Goal: Information Seeking & Learning: Learn about a topic

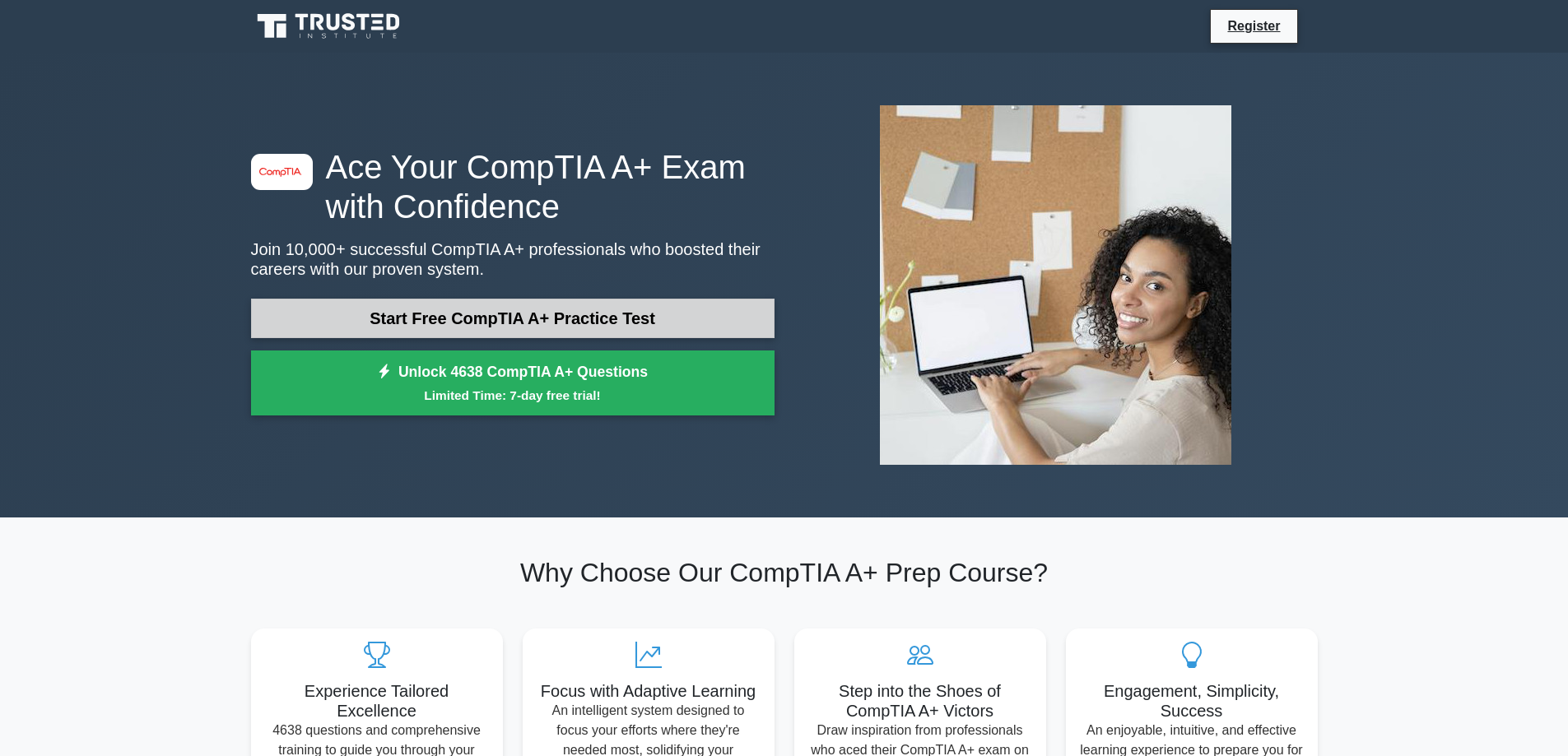
click at [507, 323] on link "Start Free CompTIA A+ Practice Test" at bounding box center [512, 318] width 523 height 39
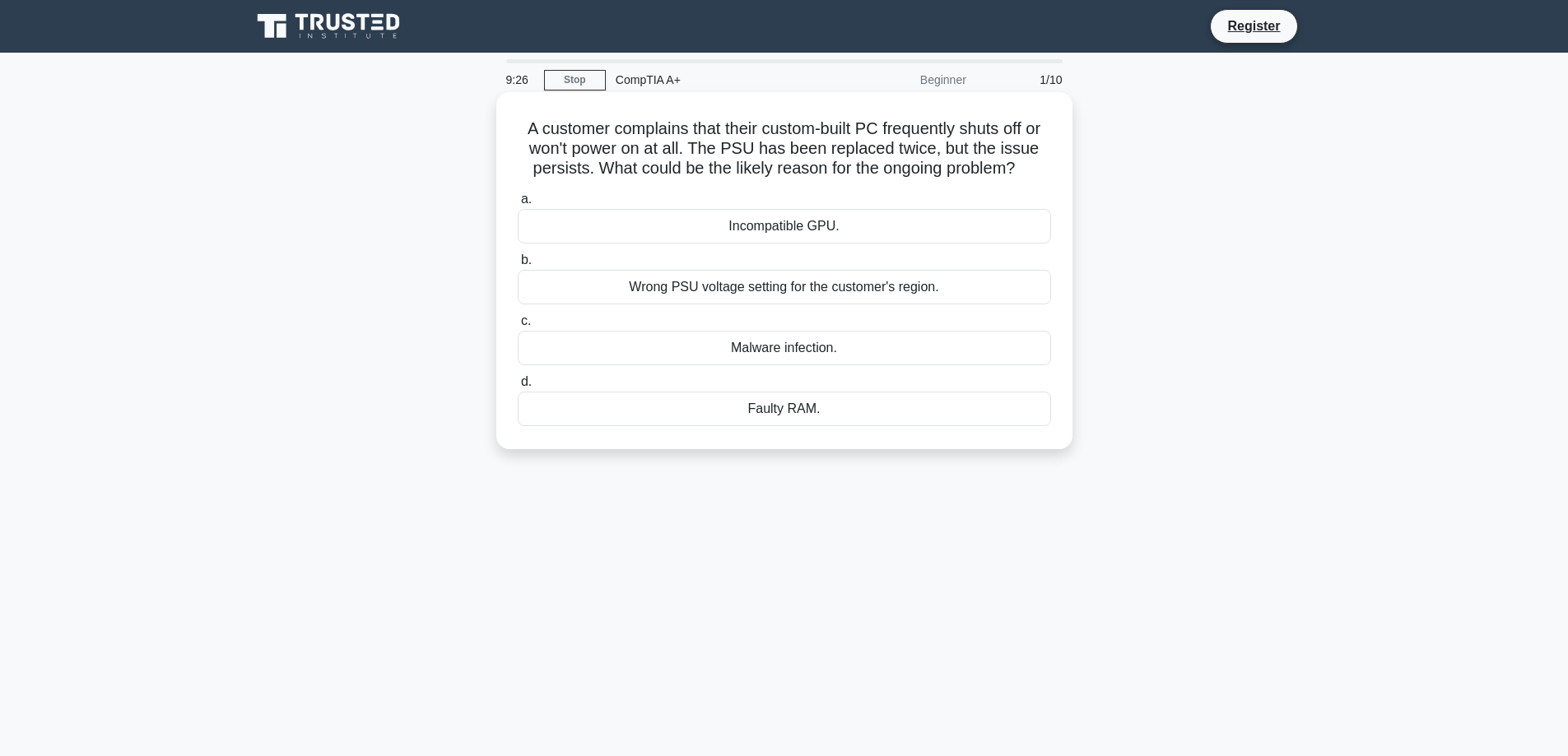
click at [820, 349] on div "Malware infection." at bounding box center [784, 348] width 534 height 34
click at [518, 327] on input "c. Malware infection." at bounding box center [518, 321] width 0 height 11
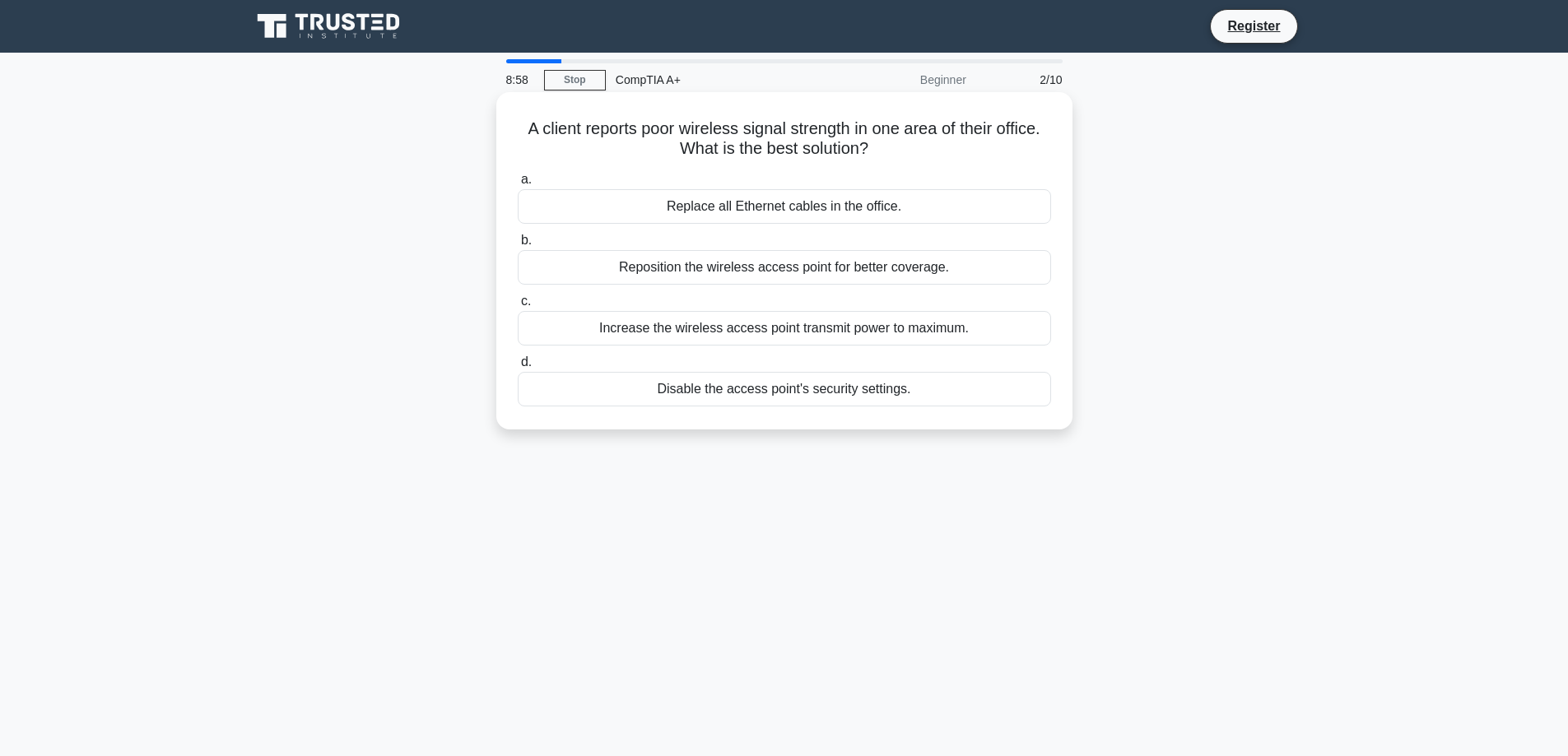
click at [845, 331] on div "Increase the wireless access point transmit power to maximum." at bounding box center [784, 328] width 534 height 34
click at [518, 307] on input "c. Increase the wireless access point transmit power to maximum." at bounding box center [518, 301] width 0 height 11
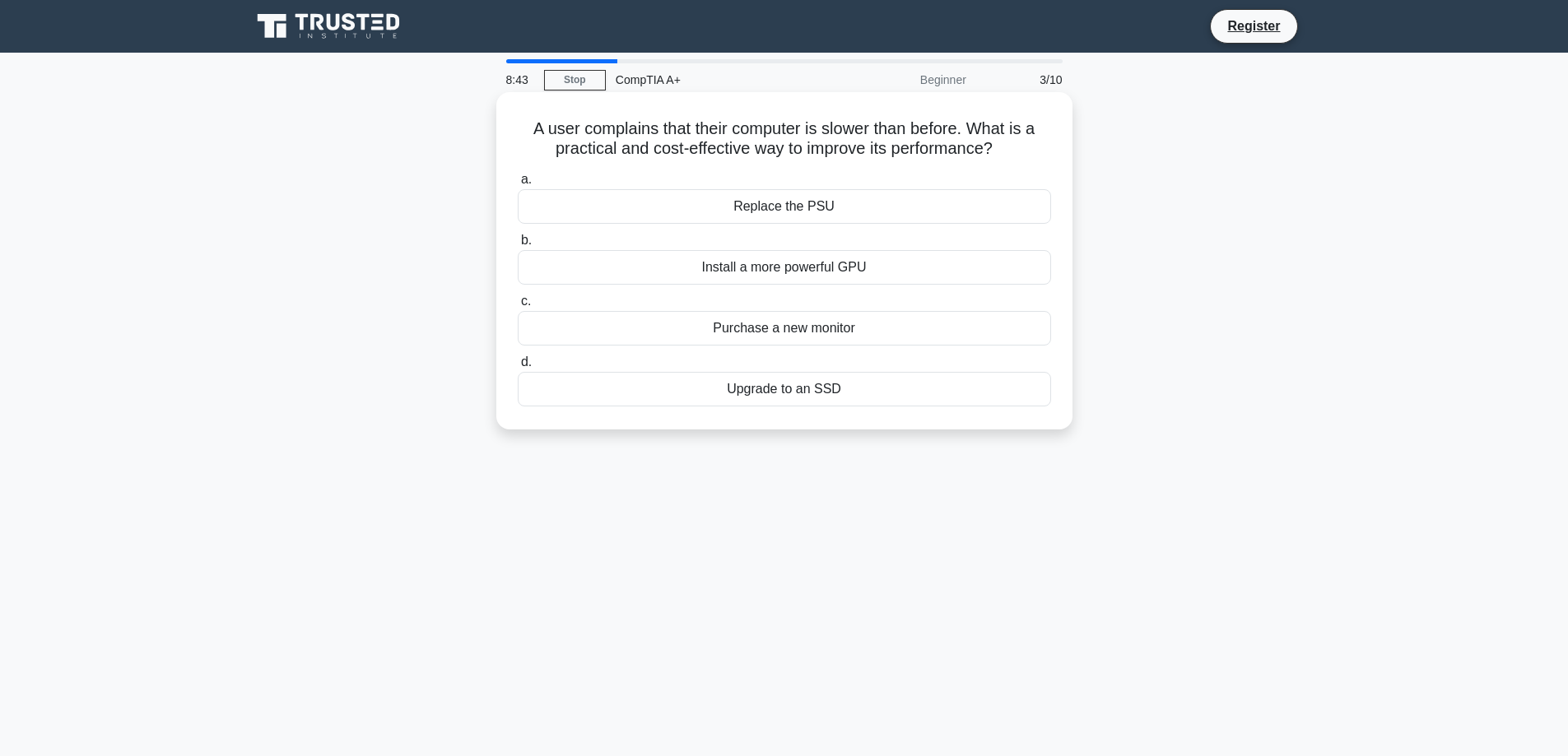
click at [846, 397] on div "Upgrade to an SSD" at bounding box center [784, 389] width 534 height 34
click at [518, 368] on input "d. Upgrade to an SSD" at bounding box center [518, 363] width 0 height 11
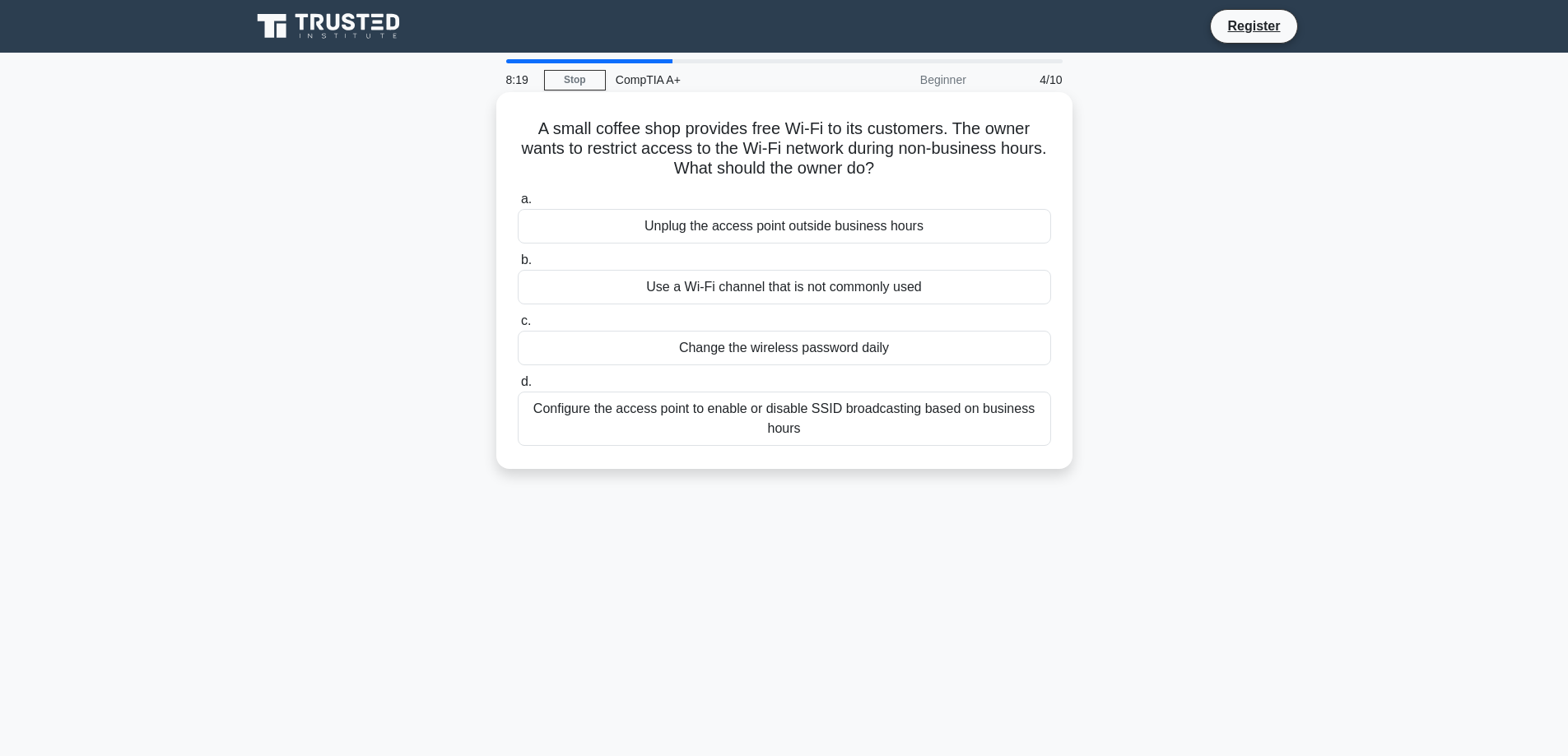
click at [840, 421] on div "Configure the access point to enable or disable SSID broadcasting based on busi…" at bounding box center [784, 419] width 534 height 54
click at [518, 387] on input "d. Configure the access point to enable or disable SSID broadcasting based on b…" at bounding box center [518, 382] width 0 height 11
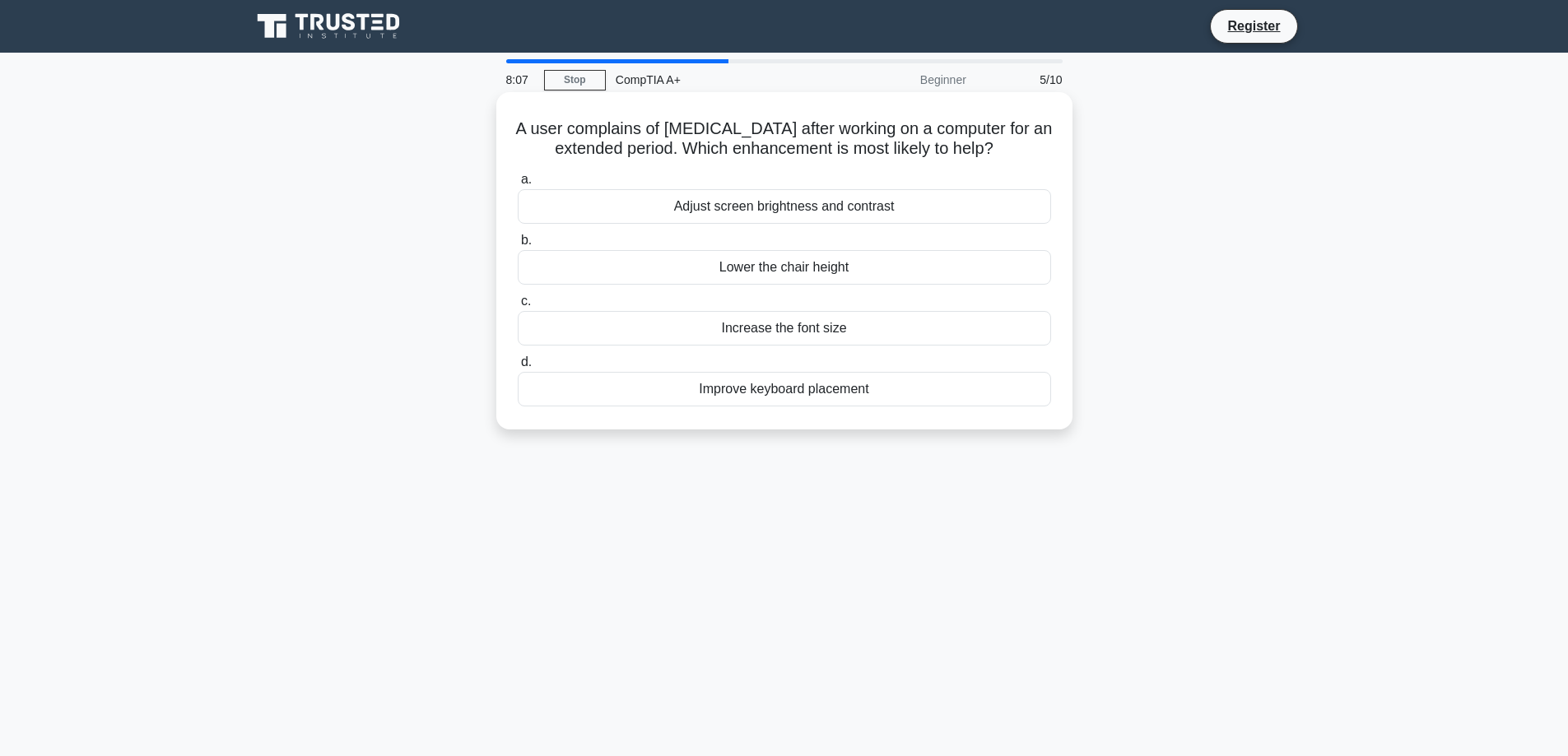
click at [818, 210] on div "Adjust screen brightness and contrast" at bounding box center [784, 206] width 534 height 34
click at [518, 185] on input "a. Adjust screen brightness and contrast" at bounding box center [518, 180] width 0 height 11
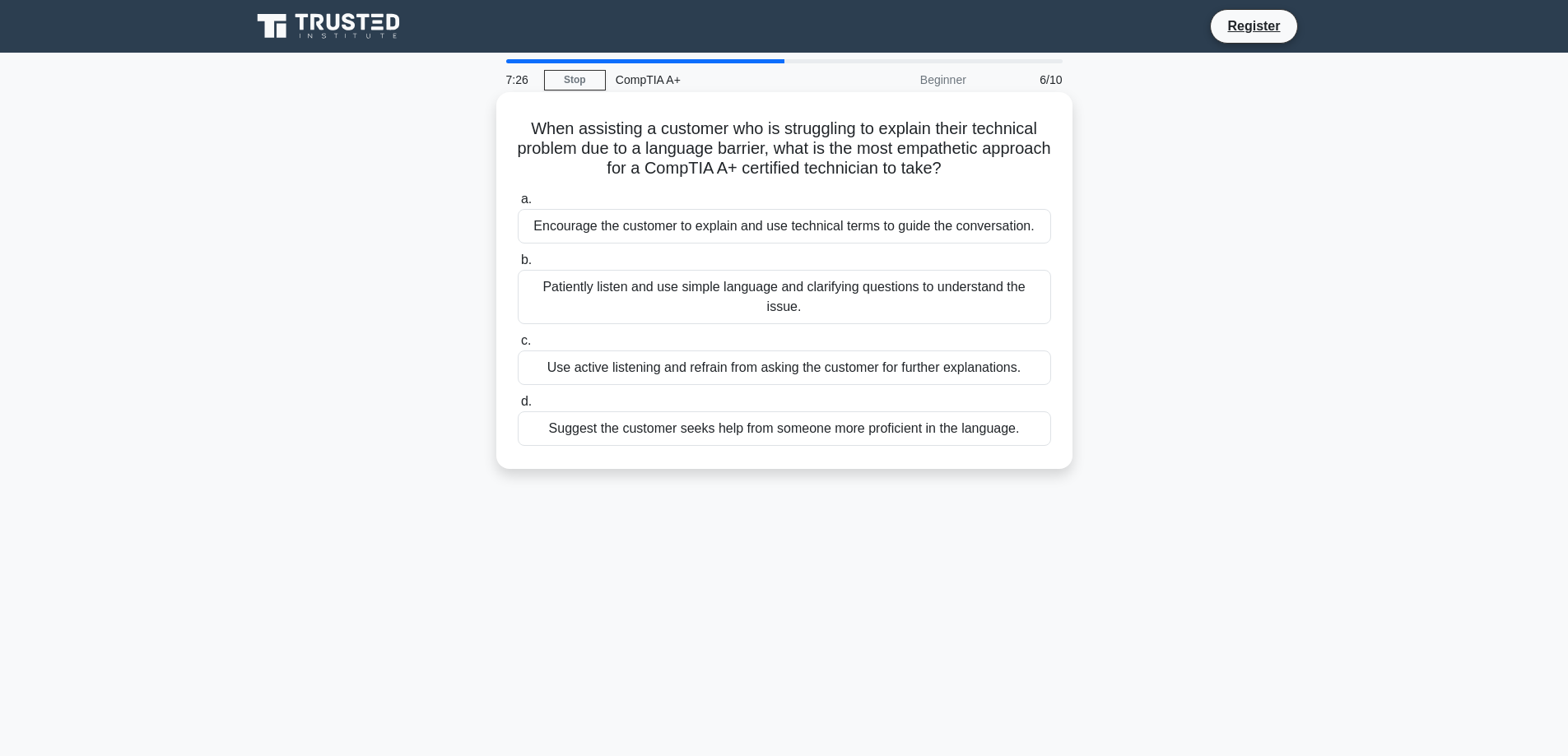
click at [812, 286] on div "Patiently listen and use simple language and clarifying questions to understand…" at bounding box center [784, 297] width 534 height 54
click at [518, 265] on input "b. Patiently listen and use simple language and clarifying questions to underst…" at bounding box center [518, 260] width 0 height 11
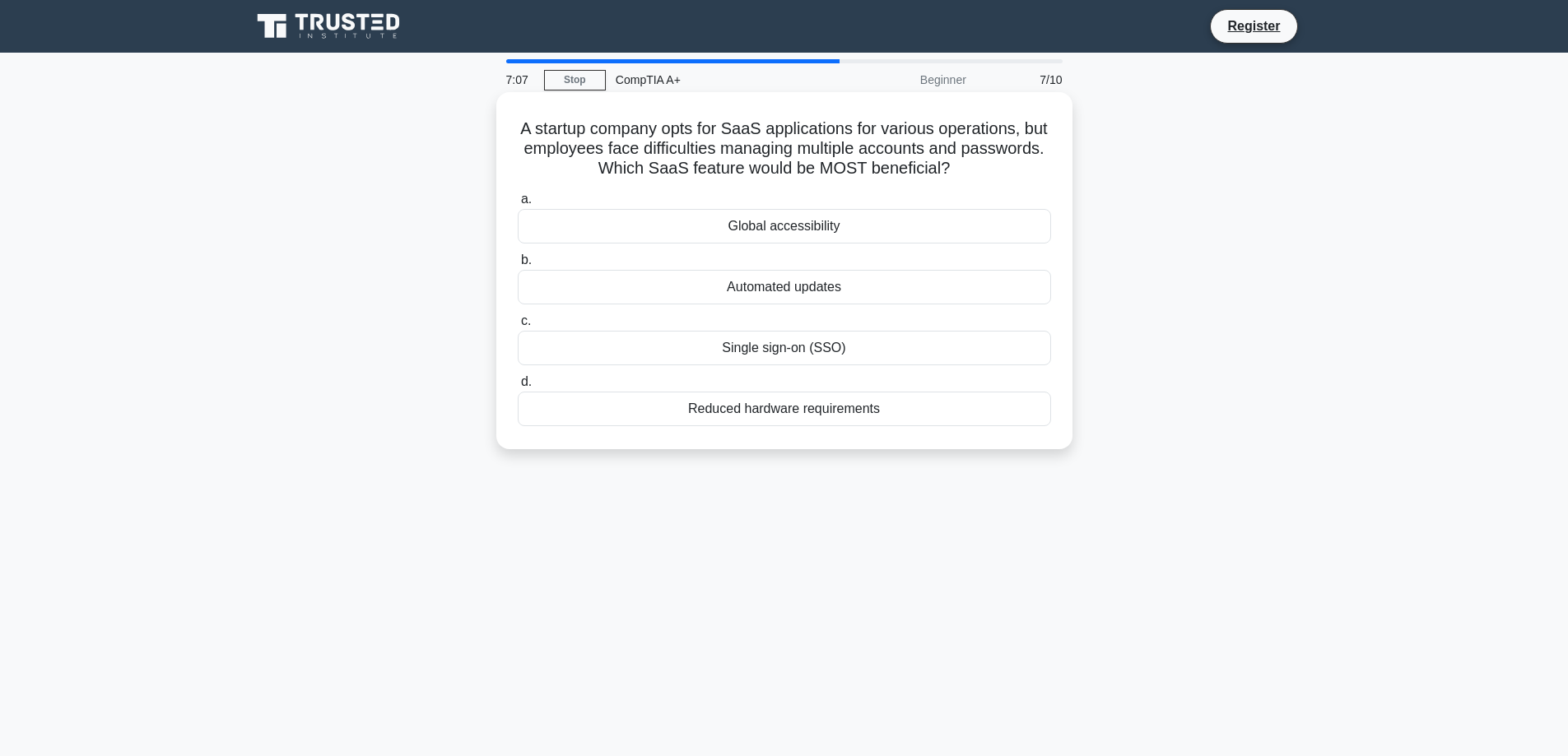
click at [815, 351] on div "Single sign-on (SSO)" at bounding box center [784, 348] width 534 height 34
click at [518, 327] on input "c. Single sign-on (SSO)" at bounding box center [518, 321] width 0 height 11
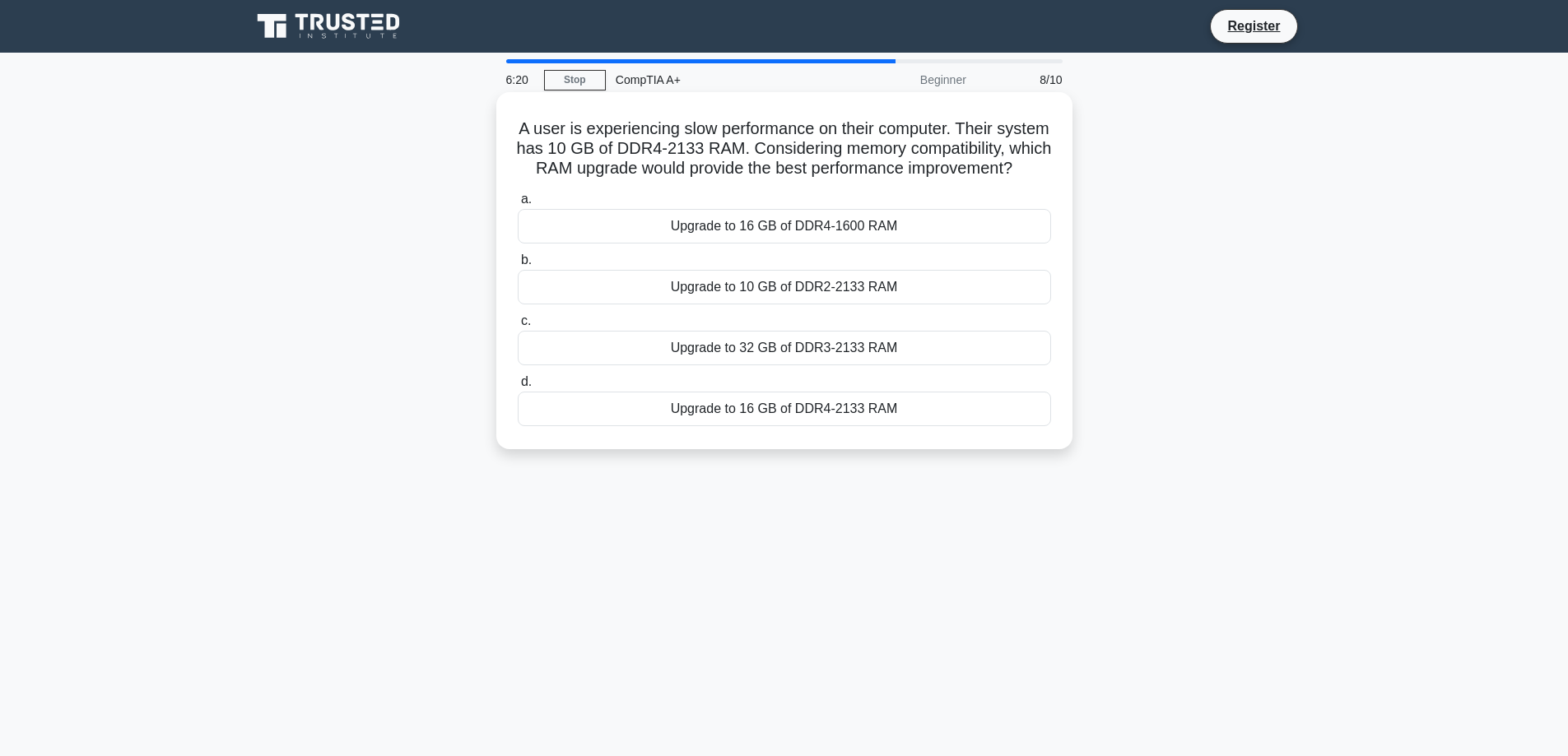
click at [868, 427] on div "Upgrade to 16 GB of DDR4-2133 RAM" at bounding box center [784, 408] width 534 height 34
click at [518, 387] on input "d. Upgrade to 16 GB of DDR4-2133 RAM" at bounding box center [518, 382] width 0 height 11
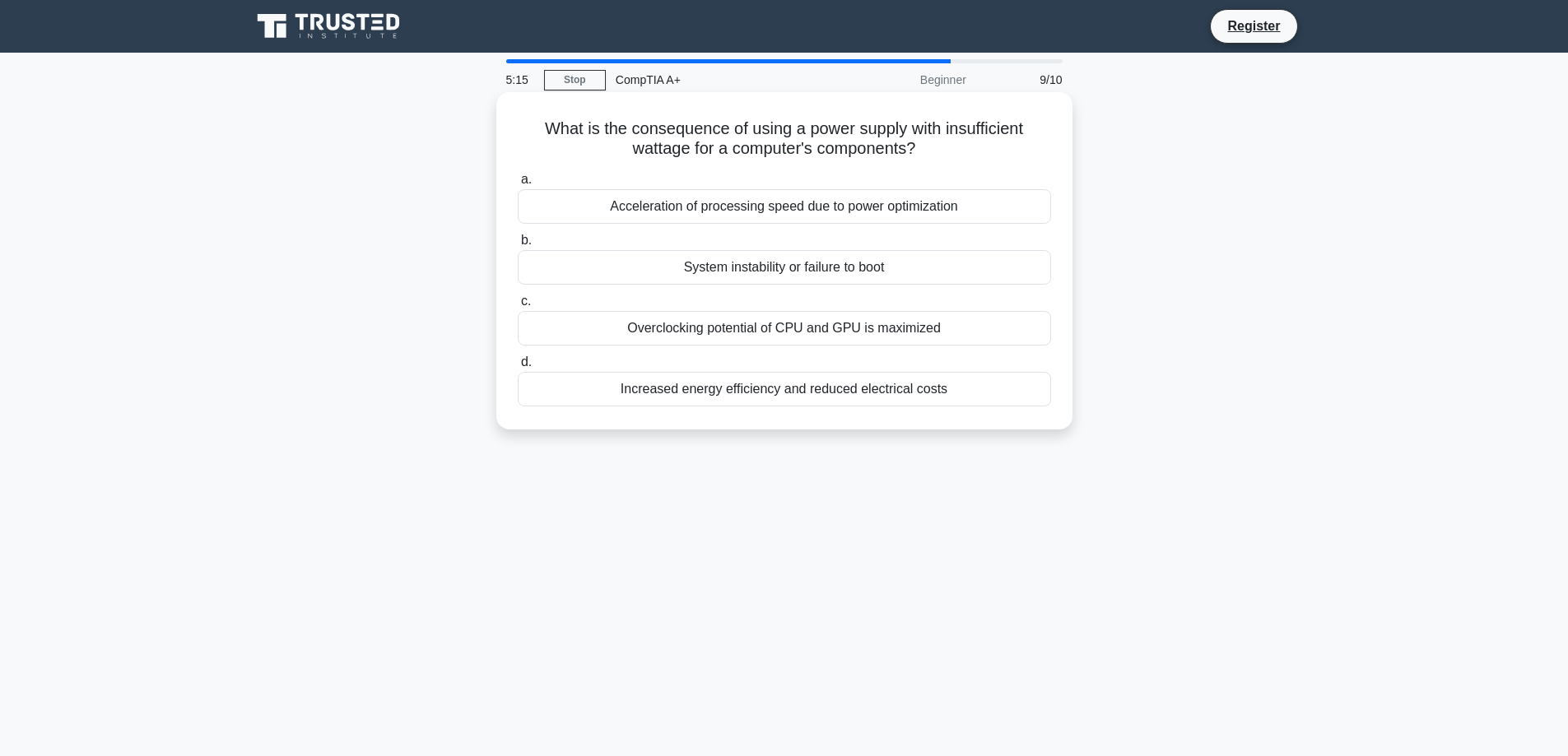
click at [771, 270] on div "System instability or failure to boot" at bounding box center [784, 267] width 534 height 34
click at [518, 246] on input "b. System instability or failure to boot" at bounding box center [518, 241] width 0 height 11
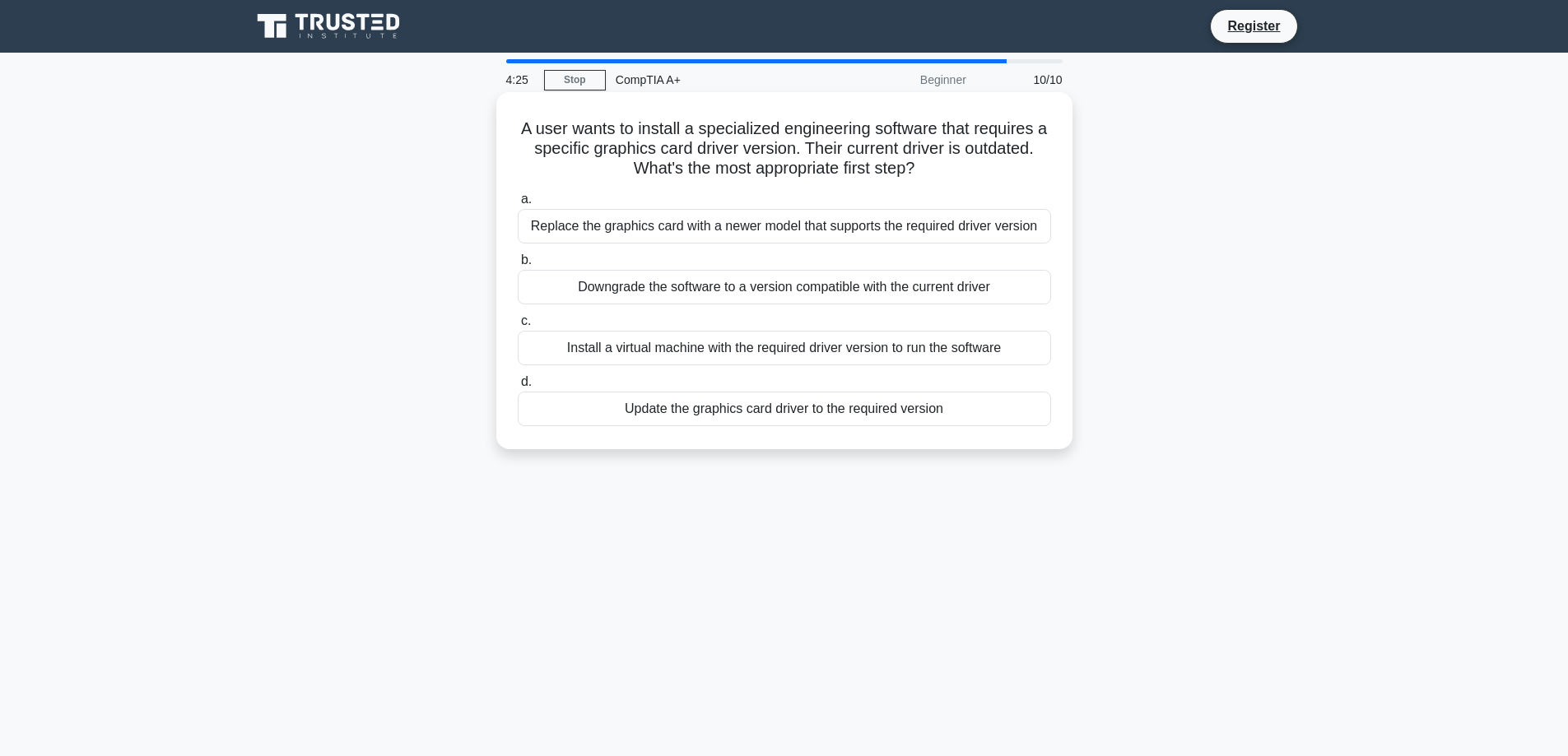
click at [808, 417] on div "Update the graphics card driver to the required version" at bounding box center [784, 408] width 534 height 34
click at [518, 387] on input "d. Update the graphics card driver to the required version" at bounding box center [518, 382] width 0 height 11
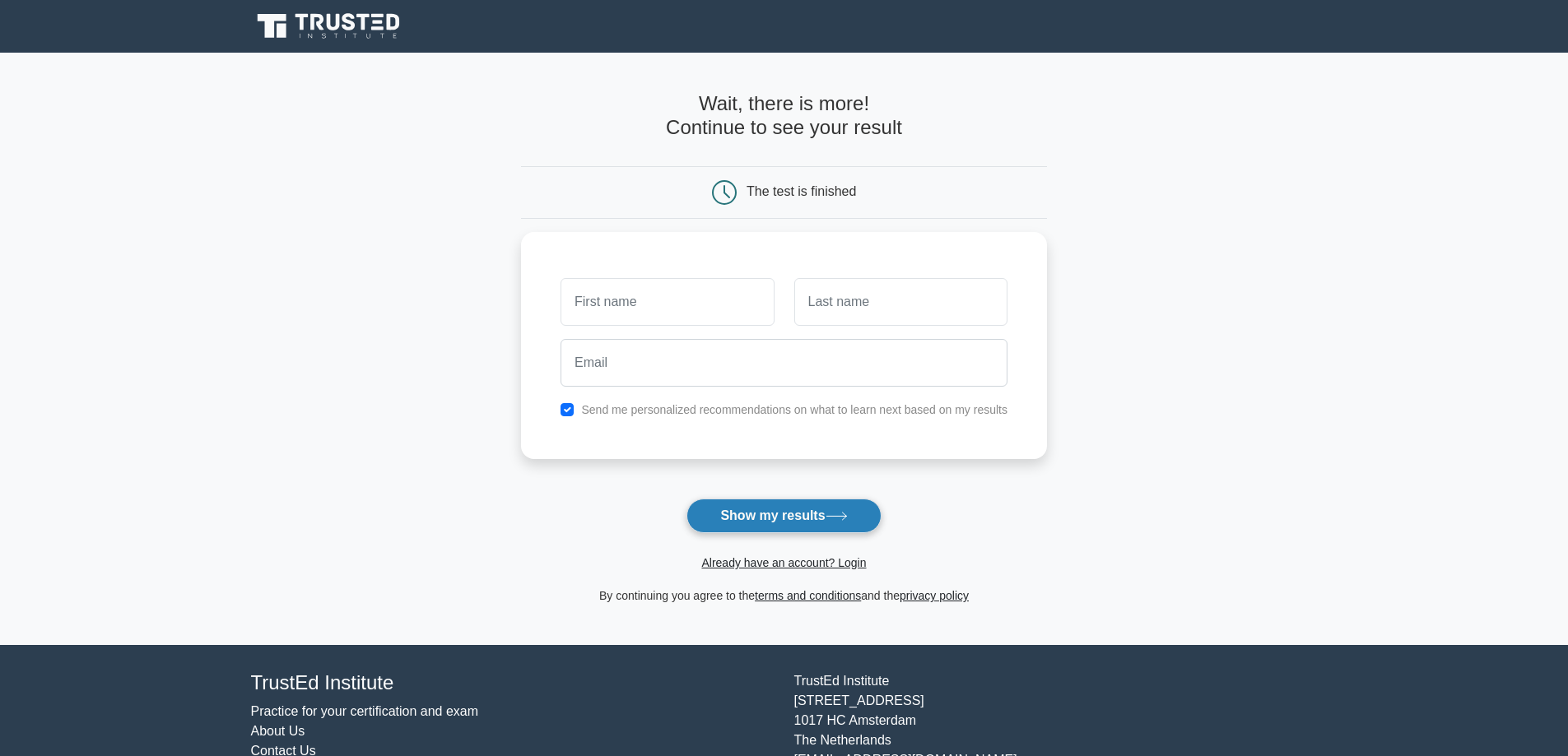
click at [843, 525] on button "Show my results" at bounding box center [784, 515] width 195 height 34
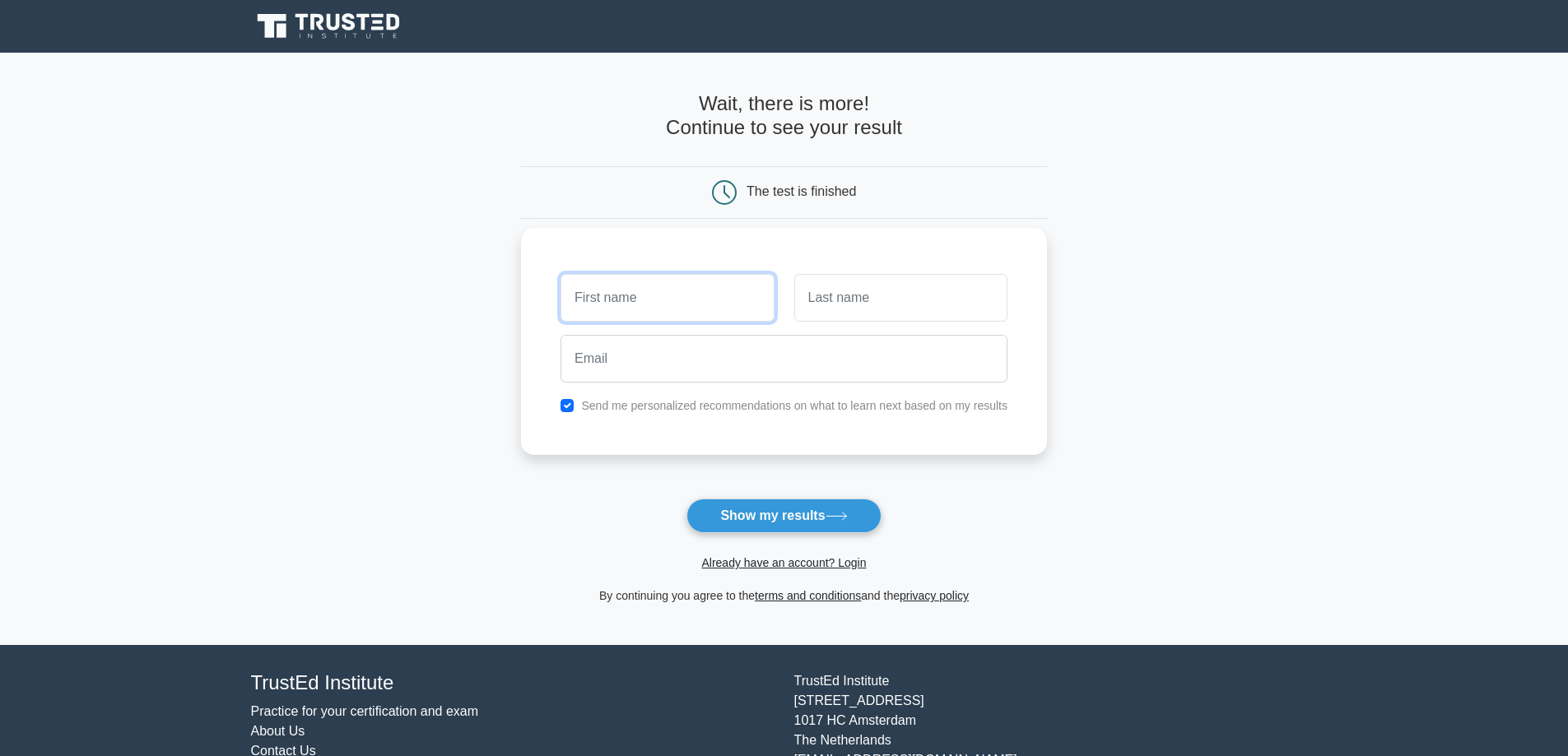
click at [668, 296] on input "text" at bounding box center [667, 298] width 213 height 47
type input "Kara"
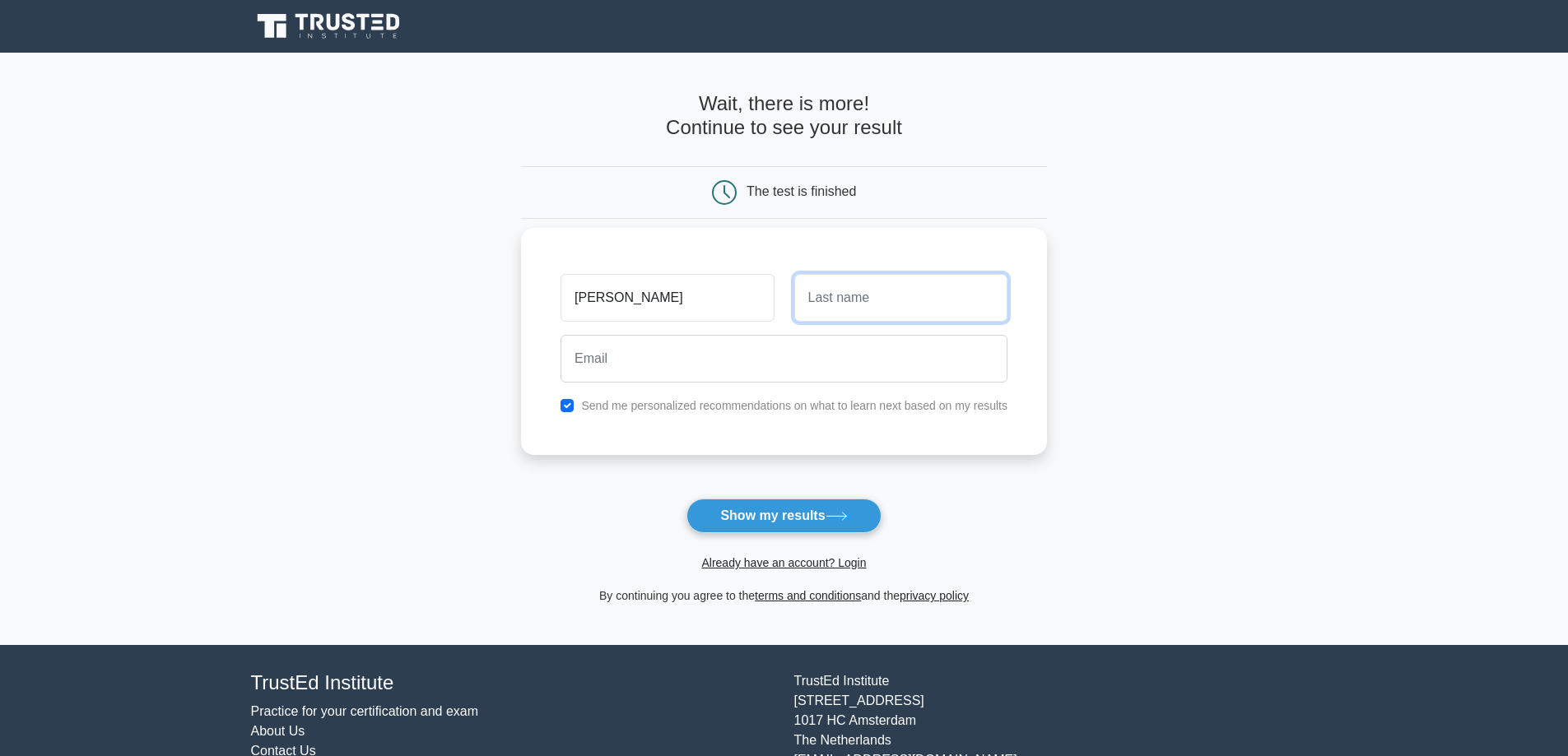
click at [855, 305] on input "text" at bounding box center [900, 298] width 213 height 47
type input "Kallstedt"
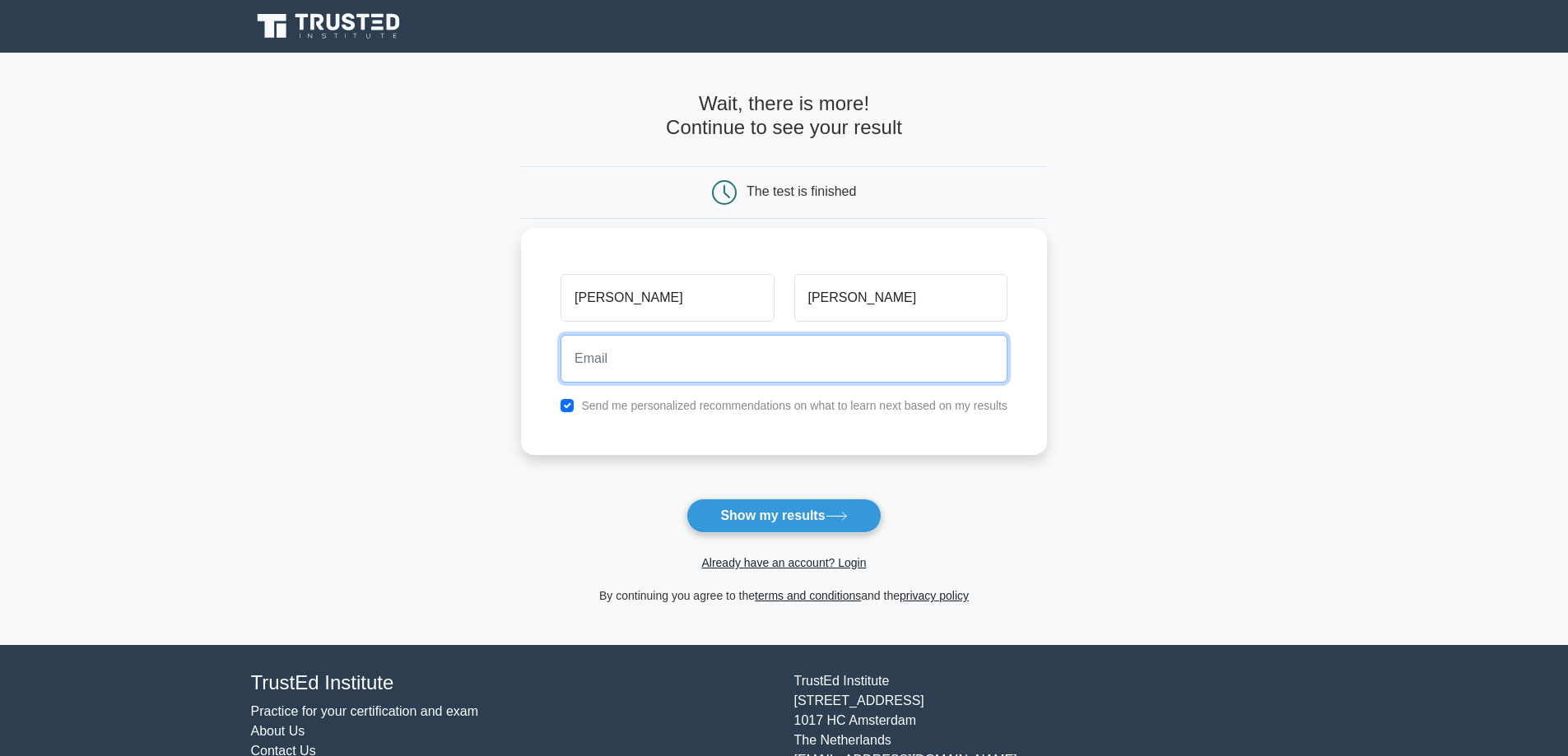
click at [724, 359] on input "email" at bounding box center [784, 358] width 447 height 47
type input "mzkarazemail@gmail.com"
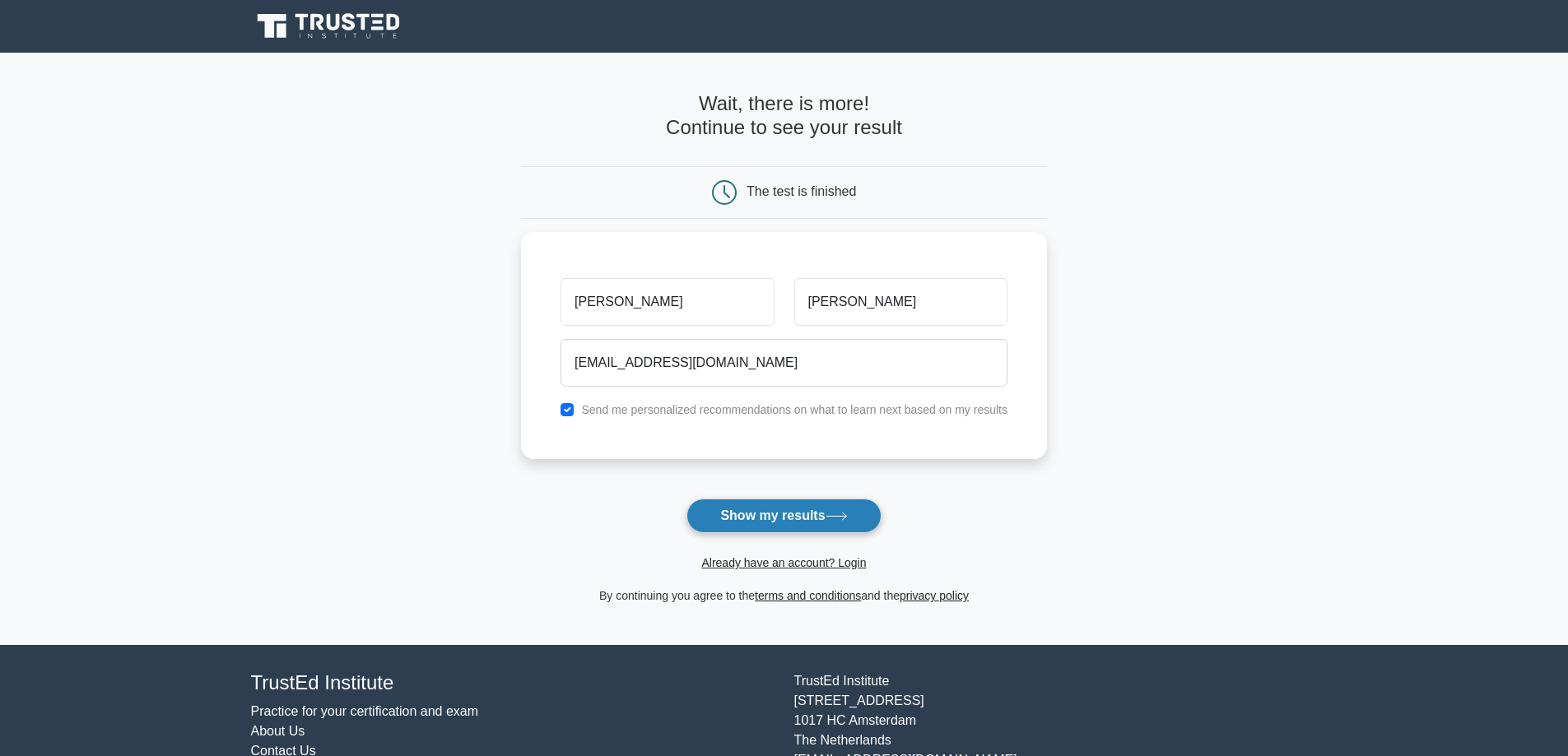
click at [827, 523] on button "Show my results" at bounding box center [784, 515] width 195 height 34
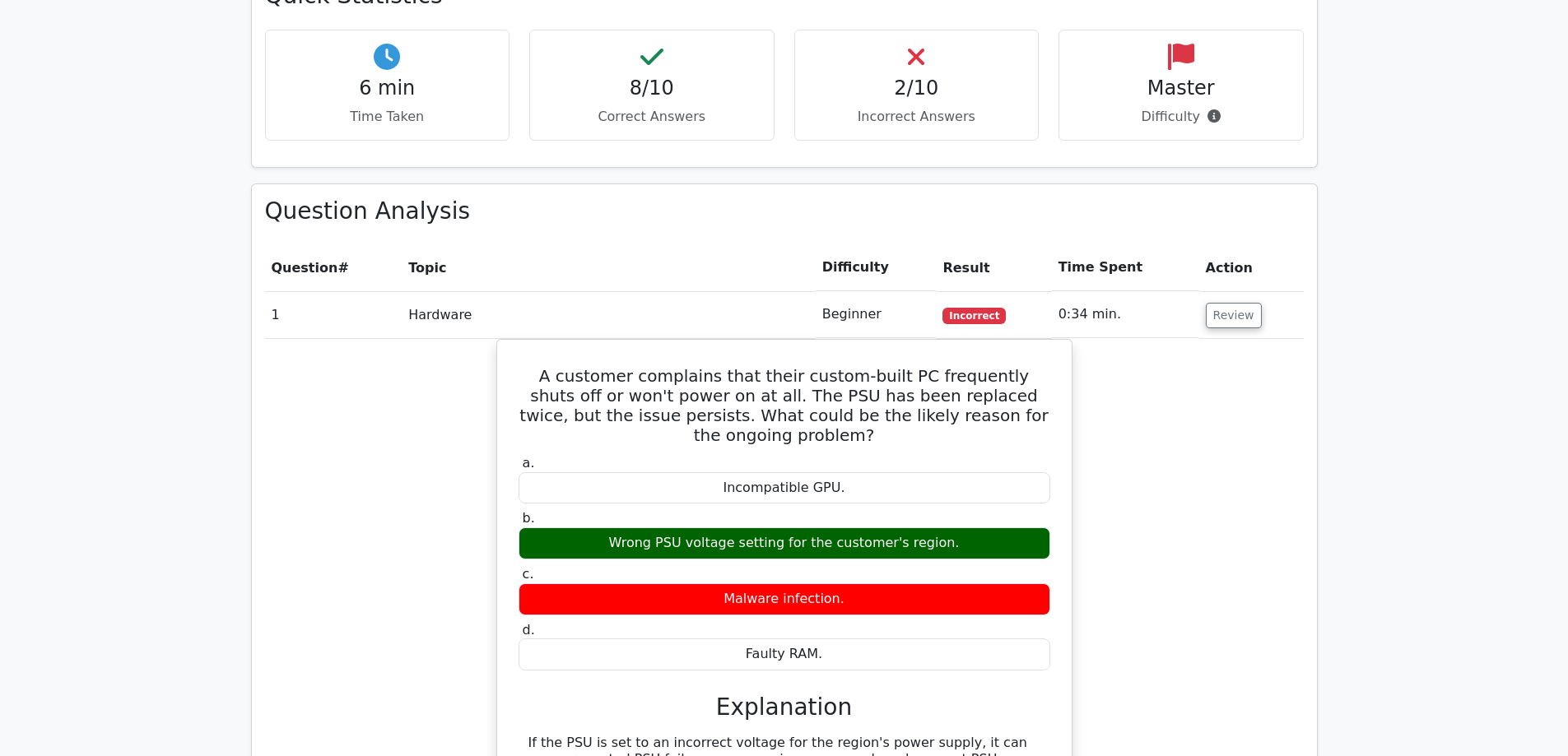
scroll to position [1014, 0]
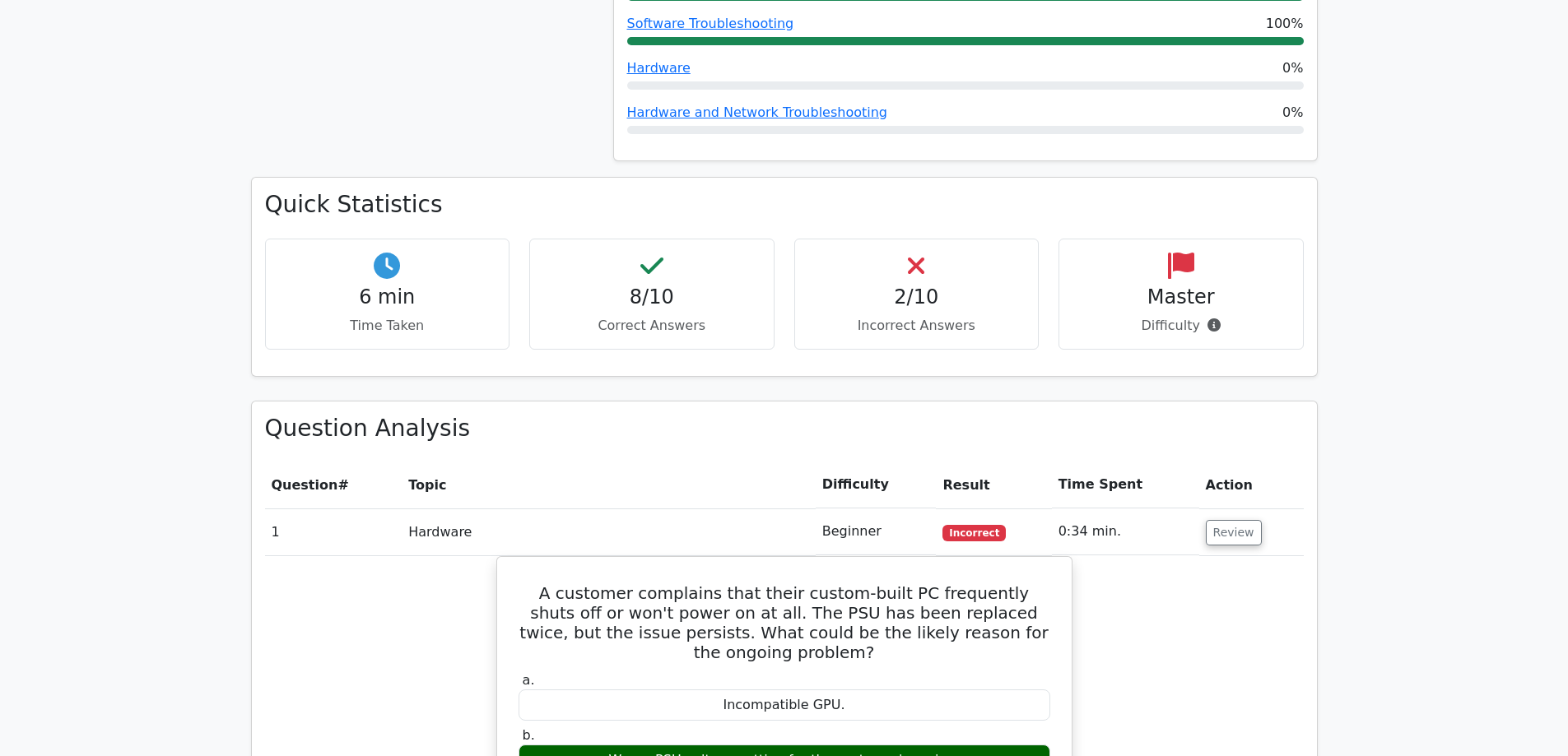
click at [879, 316] on p "Incorrect Answers" at bounding box center [917, 326] width 217 height 20
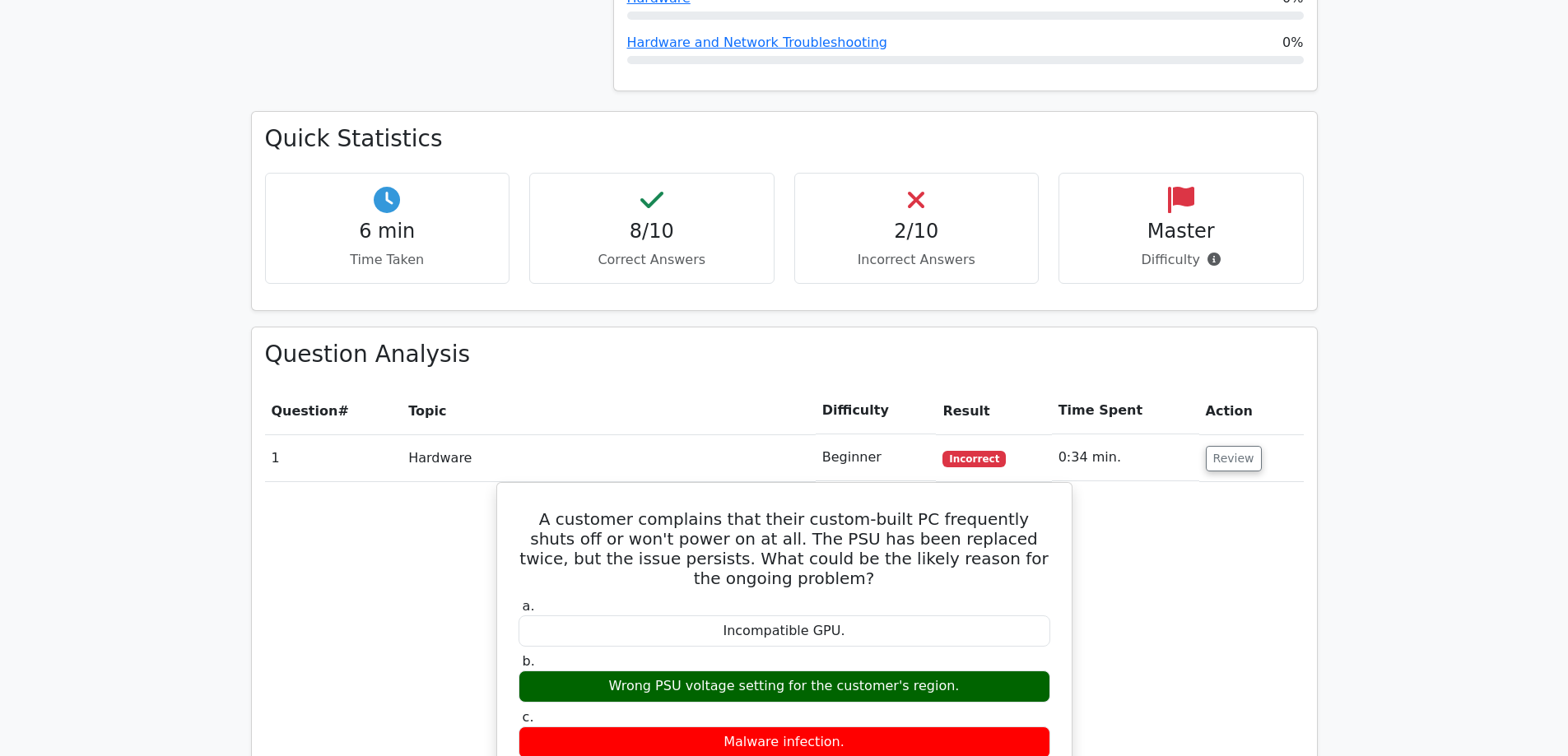
scroll to position [1261, 0]
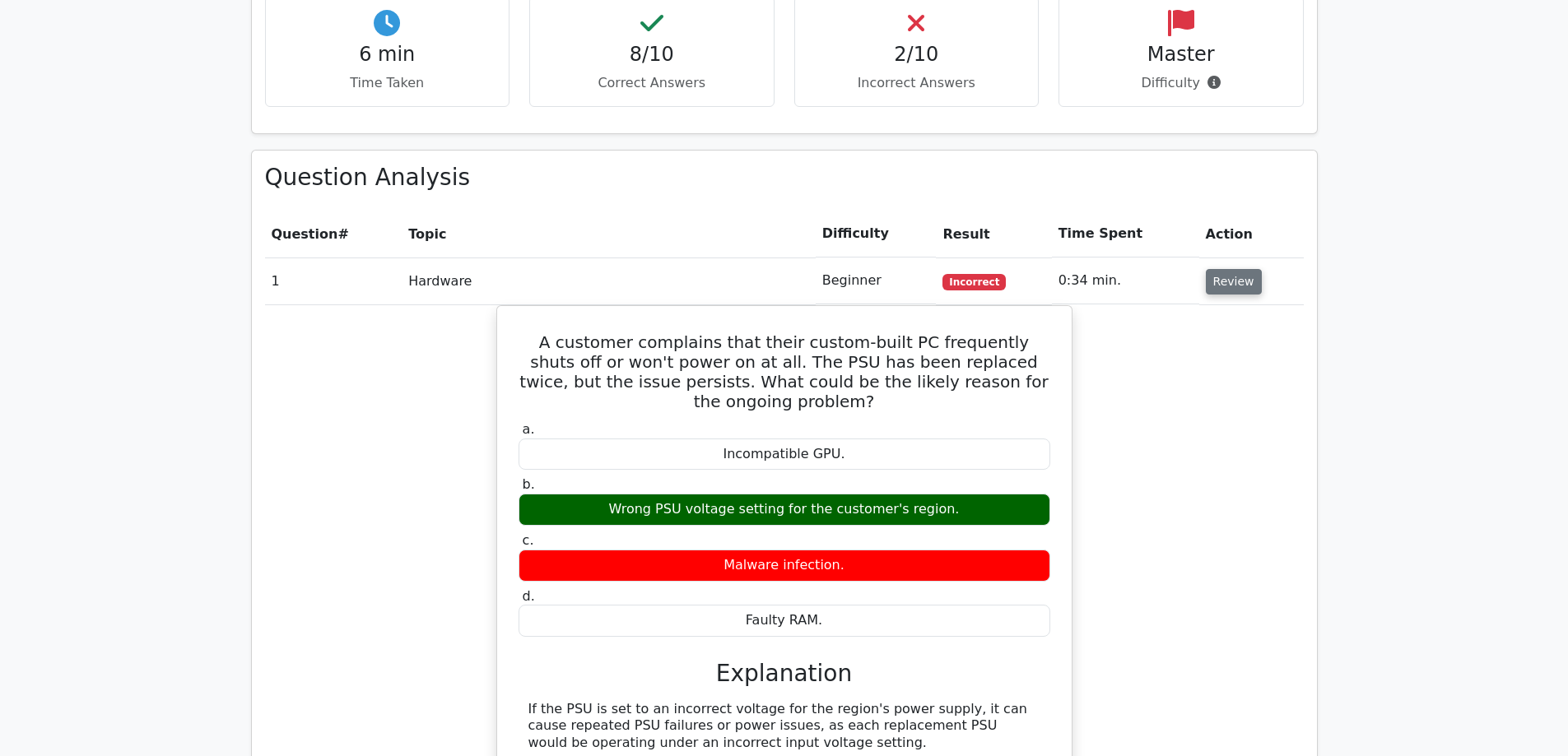
click at [1225, 269] on button "Review" at bounding box center [1234, 281] width 56 height 25
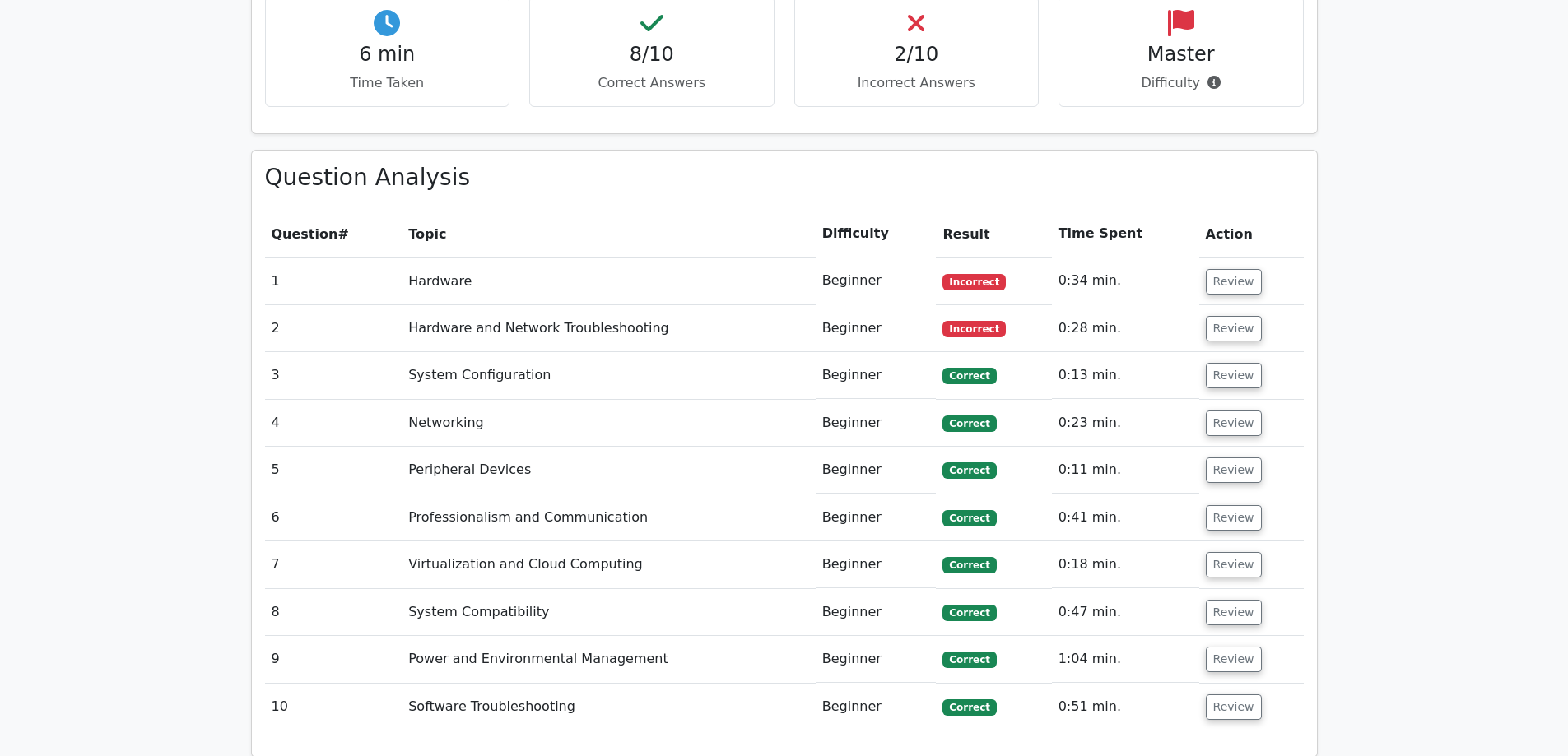
click at [659, 305] on td "Hardware and Network Troubleshooting" at bounding box center [608, 329] width 414 height 47
click at [1248, 316] on button "Review" at bounding box center [1234, 329] width 56 height 25
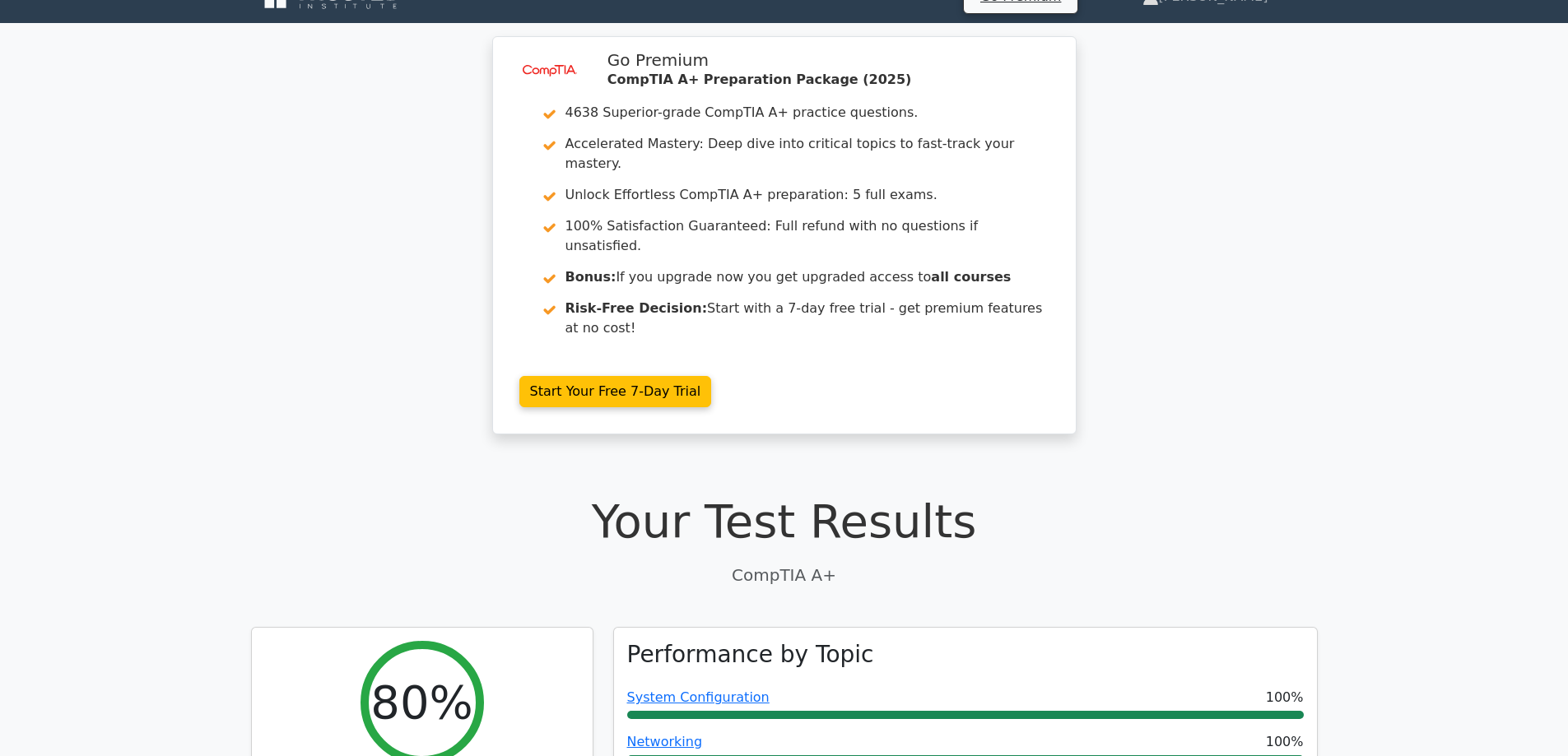
scroll to position [0, 0]
